Goal: Information Seeking & Learning: Learn about a topic

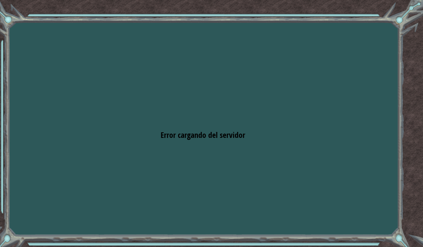
click at [129, 128] on div "Goals Error cargando del servidor Deberás unirte a un curso para jugar a este n…" at bounding box center [211, 123] width 423 height 247
click at [197, 136] on span "Error cargando del servidor" at bounding box center [203, 135] width 85 height 11
click at [233, 137] on span "Error cargando del servidor" at bounding box center [203, 135] width 85 height 11
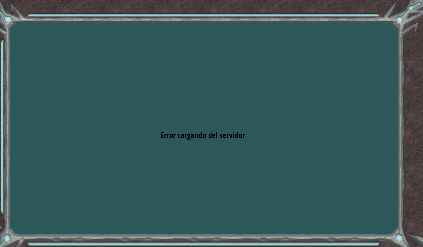
click at [143, 77] on div "Goals Error cargando del servidor Deberás unirte a un curso para jugar a este n…" at bounding box center [211, 123] width 423 height 247
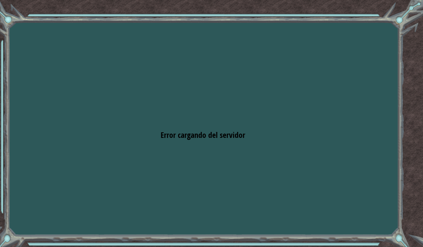
click at [143, 77] on div "Goals Error cargando del servidor Deberás unirte a un curso para jugar a este n…" at bounding box center [211, 123] width 423 height 247
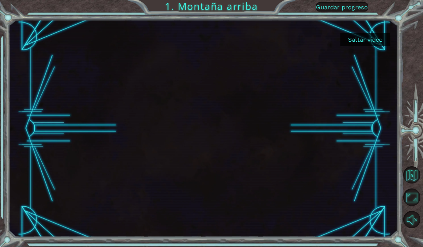
click at [356, 41] on button "Saltar video" at bounding box center [366, 39] width 50 height 13
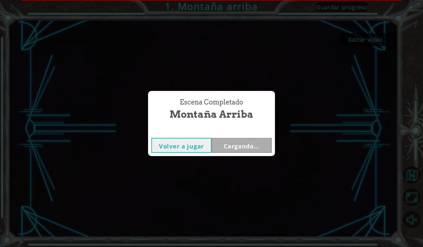
click at [198, 148] on button "Volver a jugar" at bounding box center [182, 145] width 60 height 15
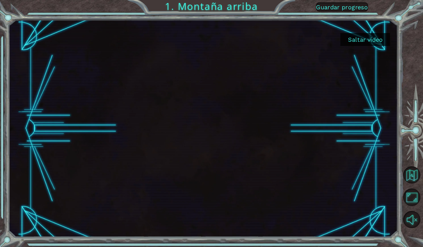
click at [367, 41] on button "Saltar video" at bounding box center [366, 39] width 50 height 13
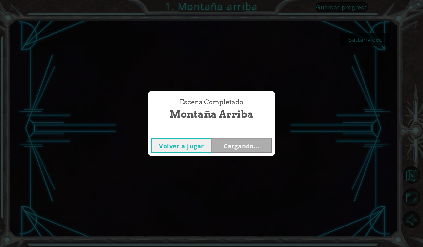
click at [189, 149] on button "Volver a jugar" at bounding box center [182, 145] width 60 height 15
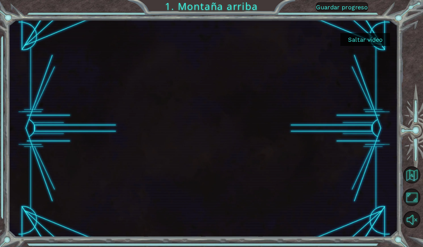
click at [364, 38] on button "Saltar video" at bounding box center [366, 39] width 50 height 13
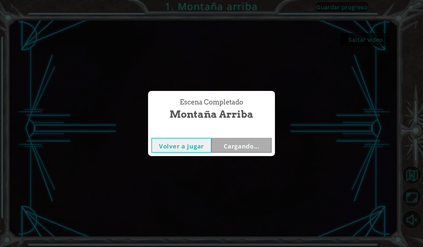
click at [188, 149] on button "Volver a jugar" at bounding box center [182, 145] width 60 height 15
